Goal: Information Seeking & Learning: Learn about a topic

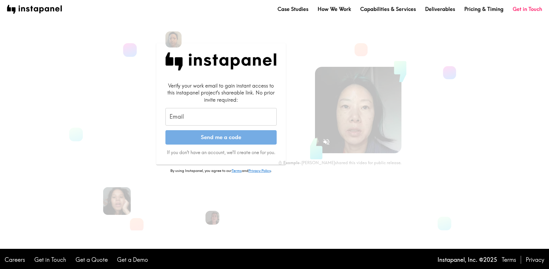
click at [232, 111] on input "Email" at bounding box center [221, 117] width 111 height 18
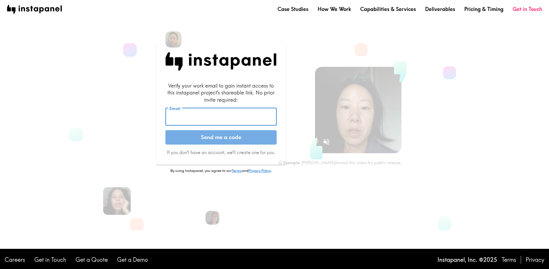
type input "[EMAIL_ADDRESS][DOMAIN_NAME]"
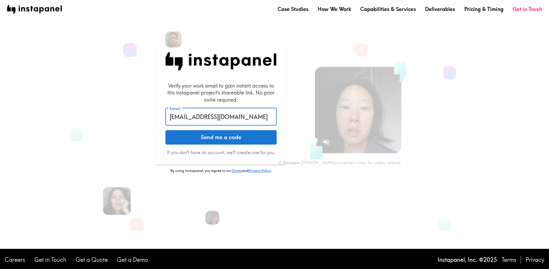
click at [226, 138] on button "Send me a code" at bounding box center [221, 137] width 111 height 14
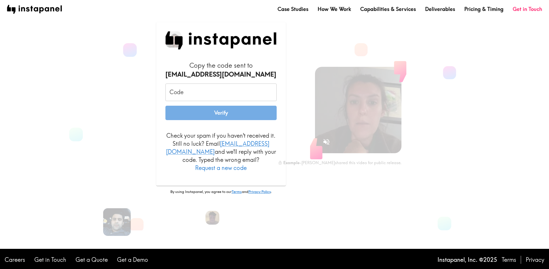
click at [240, 101] on input "Code" at bounding box center [221, 93] width 111 height 18
paste input "ri6_L9g_LYF"
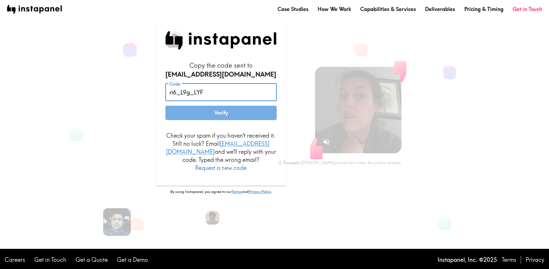
type input "ri6_L9g_LYF"
click at [243, 115] on button "Verify" at bounding box center [221, 113] width 111 height 14
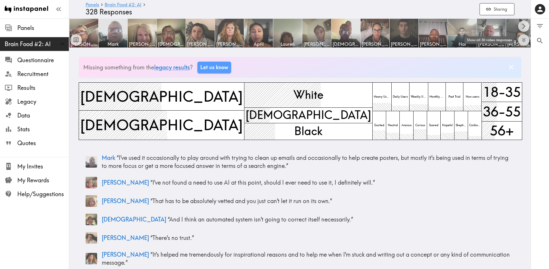
click at [524, 42] on icon "Expand to show all items" at bounding box center [524, 40] width 7 height 7
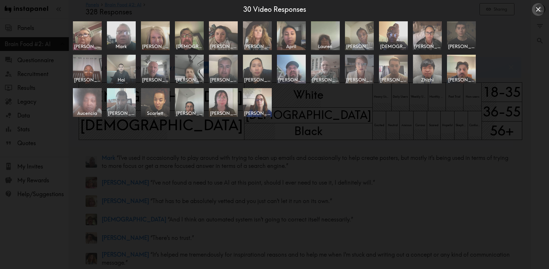
click at [542, 11] on icon "Close expanded view" at bounding box center [539, 9] width 8 height 8
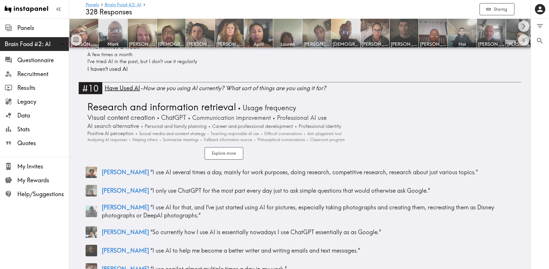
scroll to position [1178, 0]
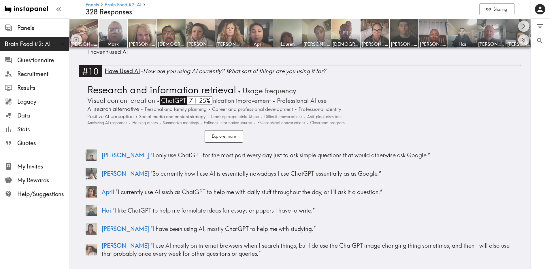
click at [167, 96] on span "ChatGPT" at bounding box center [173, 100] width 27 height 9
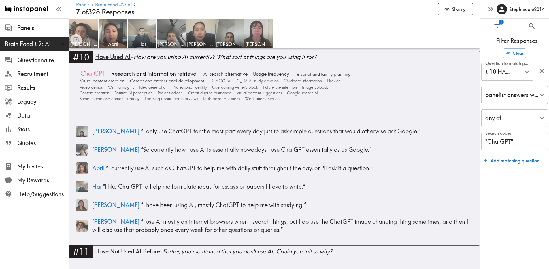
scroll to position [993, 0]
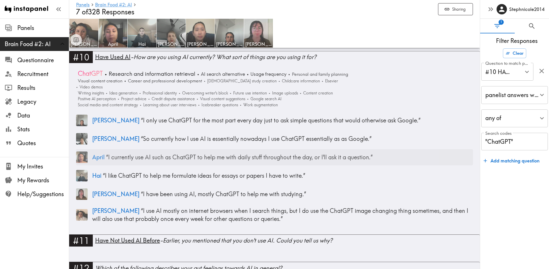
click at [181, 153] on p "April “ I currently use AI such as ChatGPT to help me with daily stuff througho…" at bounding box center [282, 157] width 381 height 8
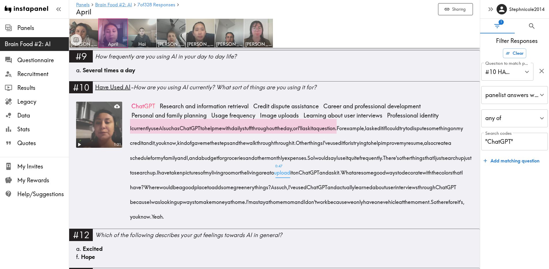
scroll to position [585, 0]
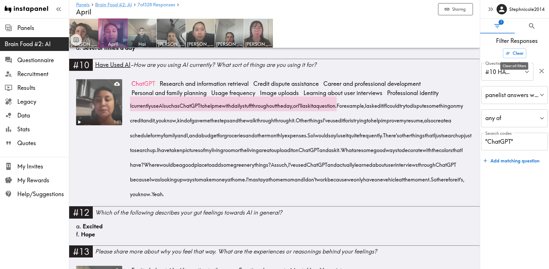
click at [507, 50] on button "Clear" at bounding box center [514, 53] width 23 height 10
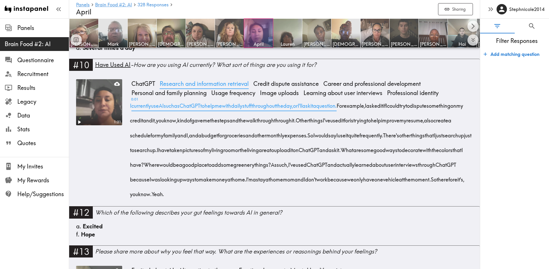
click at [251, 88] on span "Research and information retrieval" at bounding box center [204, 83] width 94 height 9
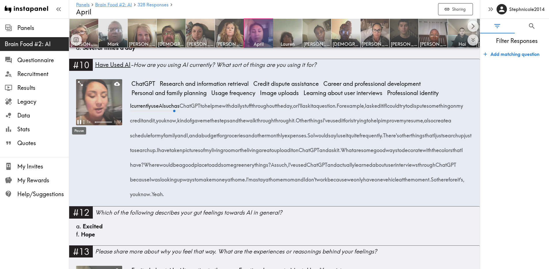
click at [78, 122] on icon "Pause" at bounding box center [79, 122] width 4 height 4
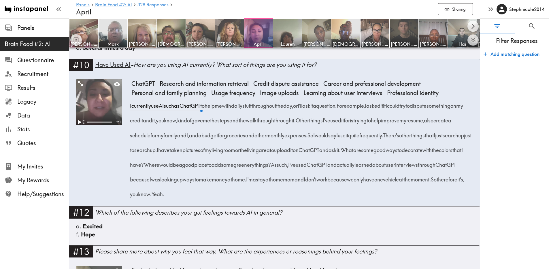
scroll to position [584, 0]
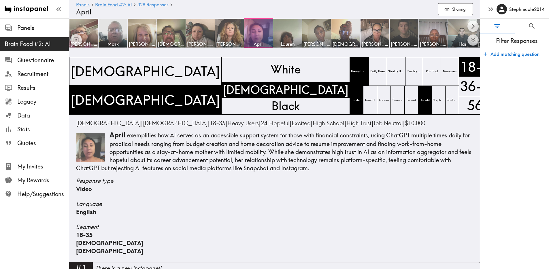
click at [148, 187] on div "Video" at bounding box center [274, 189] width 397 height 8
click at [200, 42] on span "[PERSON_NAME]" at bounding box center [200, 44] width 27 height 6
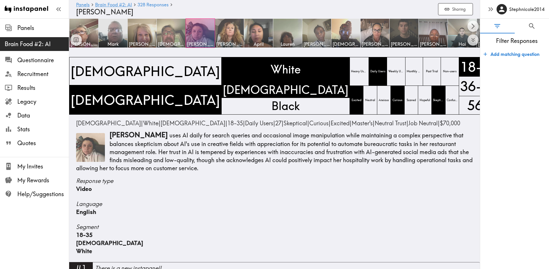
click at [180, 40] on img at bounding box center [171, 33] width 30 height 30
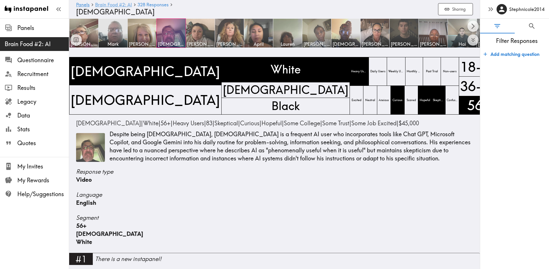
click at [129, 5] on link "Brain Food #2: AI" at bounding box center [113, 4] width 37 height 5
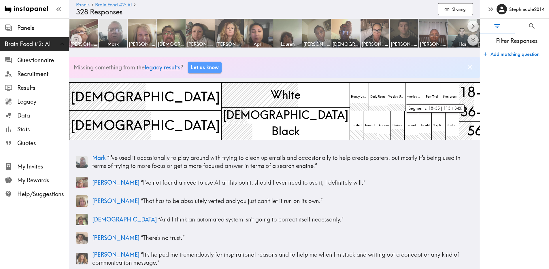
click at [458, 93] on span "18-35" at bounding box center [479, 92] width 42 height 22
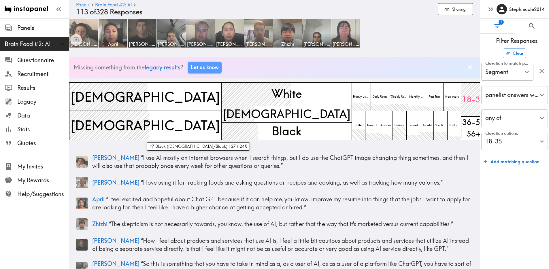
click at [271, 138] on span "Black" at bounding box center [287, 131] width 32 height 19
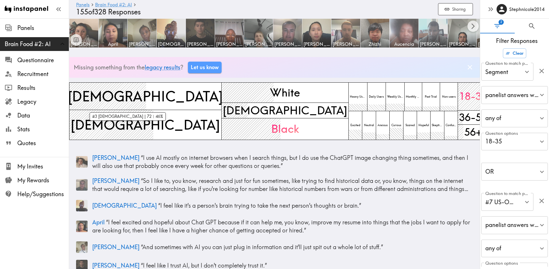
click at [124, 99] on span "[DEMOGRAPHIC_DATA]" at bounding box center [145, 96] width 158 height 22
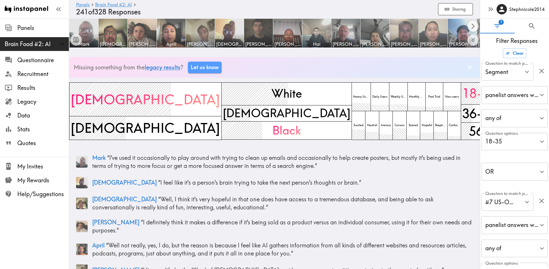
click at [434, 35] on img at bounding box center [433, 33] width 30 height 30
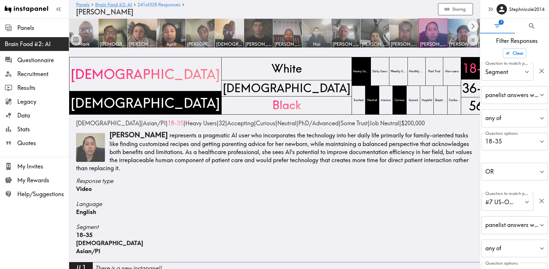
click at [326, 34] on img at bounding box center [317, 33] width 30 height 30
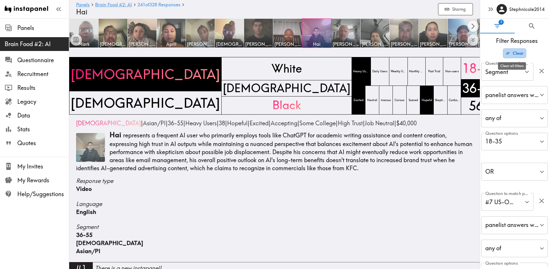
click at [517, 49] on button "Clear" at bounding box center [514, 53] width 23 height 10
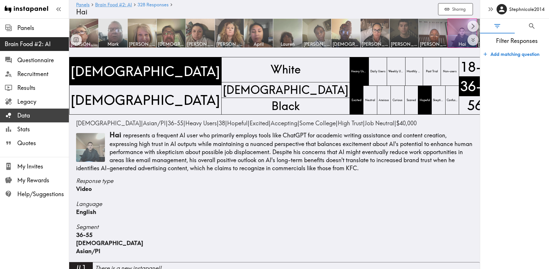
click at [44, 116] on span "Data" at bounding box center [43, 116] width 52 height 8
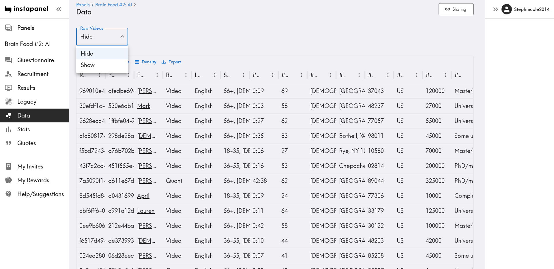
drag, startPoint x: 165, startPoint y: 41, endPoint x: 141, endPoint y: 44, distance: 24.4
click at [165, 42] on div at bounding box center [277, 134] width 554 height 269
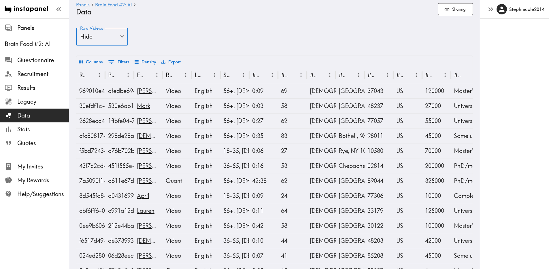
click at [113, 60] on icon "Show filters" at bounding box center [112, 62] width 8 height 8
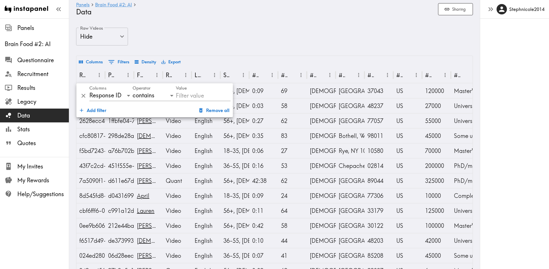
click at [230, 48] on div "Raw Videos Hide false Raw Videos" at bounding box center [274, 42] width 397 height 28
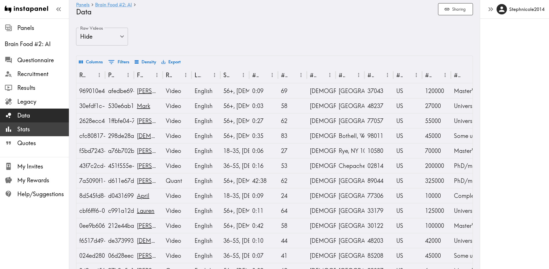
click at [5, 132] on icon at bounding box center [9, 129] width 8 height 8
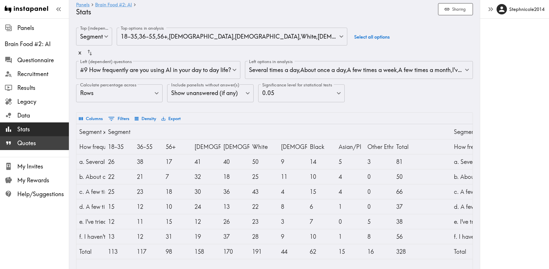
click at [30, 142] on span "Quotes" at bounding box center [43, 143] width 52 height 8
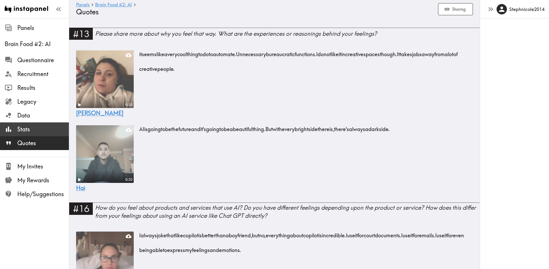
click at [50, 125] on span "Stats" at bounding box center [43, 129] width 52 height 10
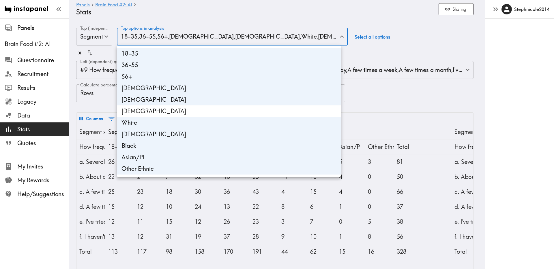
click at [307, 37] on body "Instapanel - Panels - Brain Food #2: AI - Stats Panels Brain Food #2: AI Questi…" at bounding box center [277, 168] width 554 height 300
click at [307, 36] on div at bounding box center [277, 134] width 554 height 269
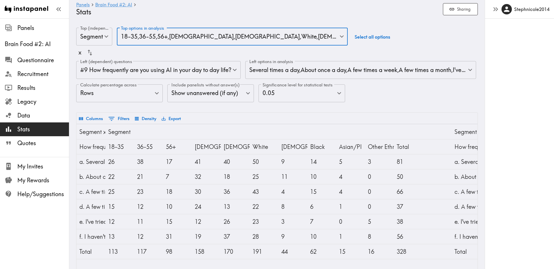
click at [363, 71] on body "Instapanel - Panels - Brain Food #2: AI - Stats Panels Brain Food #2: AI Questi…" at bounding box center [277, 168] width 554 height 300
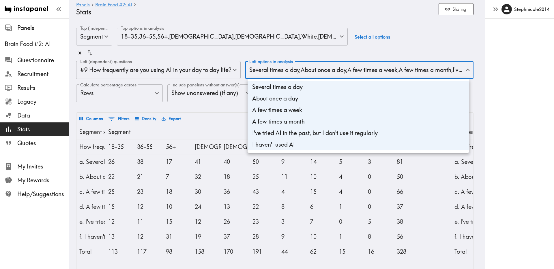
click at [363, 71] on div at bounding box center [277, 134] width 554 height 269
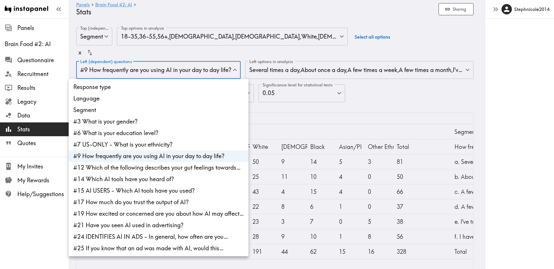
click at [176, 72] on body "Instapanel - Panels - Brain Food #2: AI - Stats Panels Brain Food #2: AI Questi…" at bounding box center [277, 168] width 554 height 300
drag, startPoint x: 176, startPoint y: 72, endPoint x: 213, endPoint y: 72, distance: 37.5
click at [176, 72] on div at bounding box center [277, 134] width 554 height 269
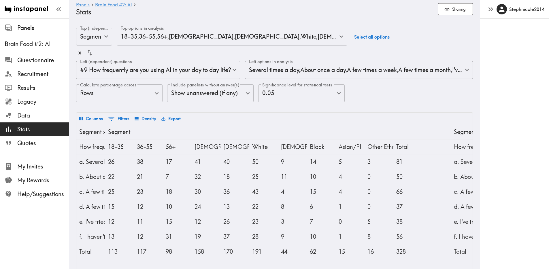
drag, startPoint x: 423, startPoint y: 111, endPoint x: 419, endPoint y: 110, distance: 4.2
click at [423, 111] on div "Top (independent) questions Segment segmentId Top (independent) questions Top o…" at bounding box center [274, 70] width 397 height 85
click at [44, 144] on span "Quotes" at bounding box center [43, 143] width 52 height 8
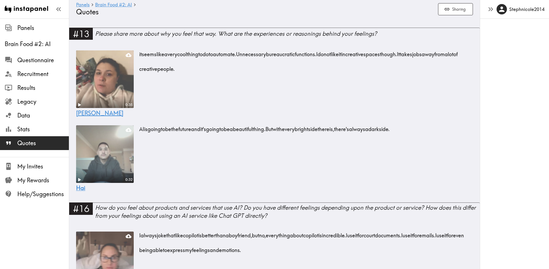
click at [88, 113] on span "[PERSON_NAME]" at bounding box center [99, 113] width 47 height 7
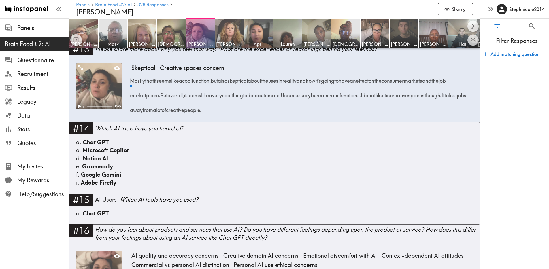
scroll to position [721, 0]
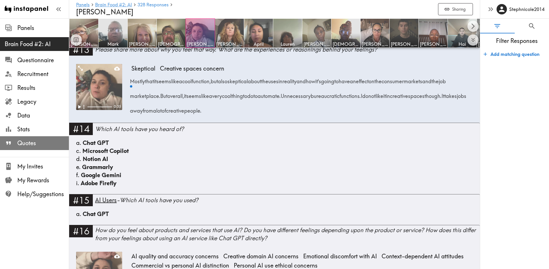
click at [52, 145] on span "Quotes" at bounding box center [43, 143] width 52 height 8
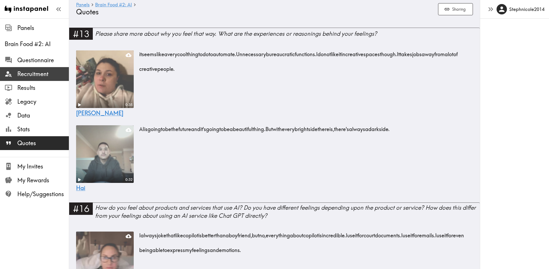
click at [20, 75] on span "Recruitment" at bounding box center [43, 74] width 52 height 8
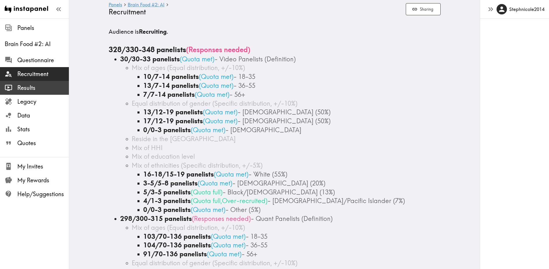
click at [20, 90] on span "Results" at bounding box center [43, 88] width 52 height 8
